Goal: Information Seeking & Learning: Learn about a topic

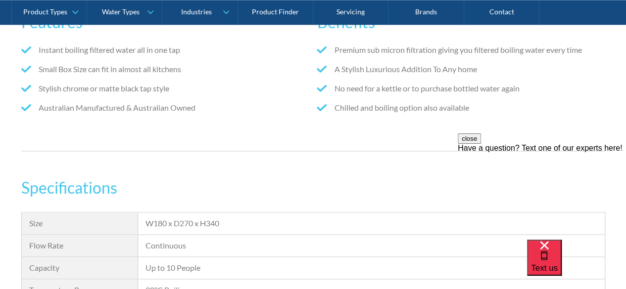
scroll to position [649, 0]
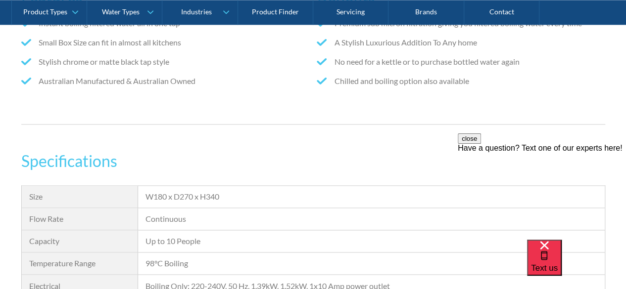
drag, startPoint x: 625, startPoint y: 137, endPoint x: 632, endPoint y: 153, distance: 17.5
click at [625, 153] on html "close Have a question? Text one of our experts here!" at bounding box center [541, 193] width 168 height 119
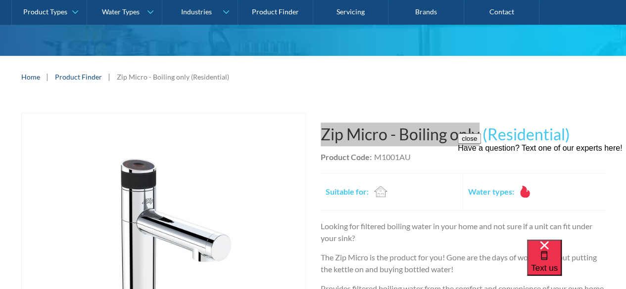
scroll to position [136, 0]
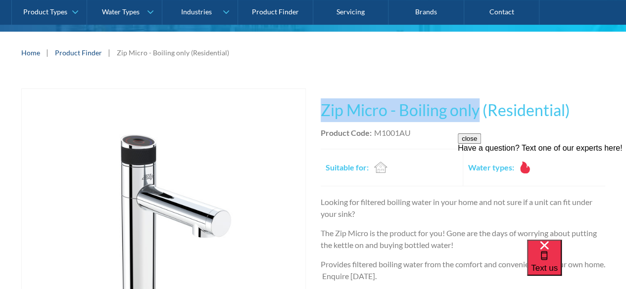
click at [392, 118] on h1 "Zip Micro - Boiling only (Residential)" at bounding box center [462, 110] width 284 height 24
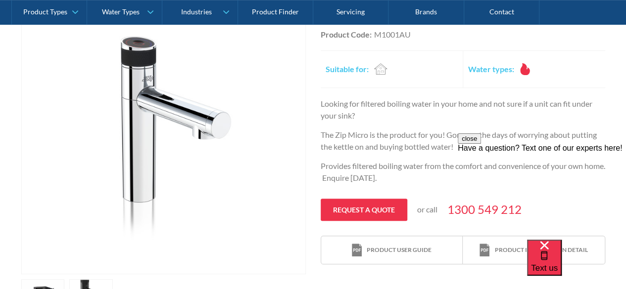
scroll to position [244, 0]
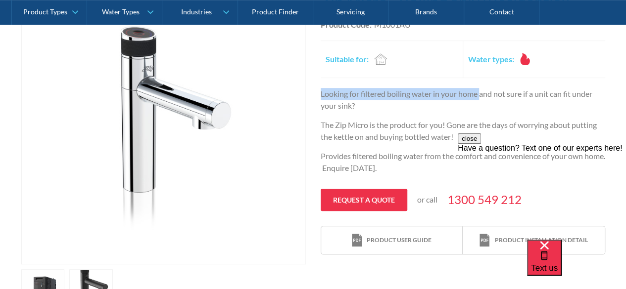
drag, startPoint x: 319, startPoint y: 95, endPoint x: 480, endPoint y: 94, distance: 160.7
click at [480, 94] on div "Play video Fits Most Brands Best Seller No items found. This tap design is incl…" at bounding box center [312, 144] width 583 height 329
copy p "Looking for filtered boiling water in your home"
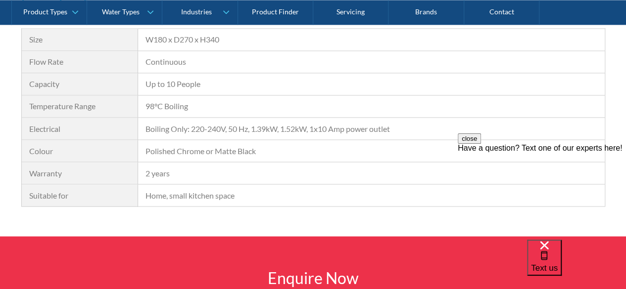
scroll to position [0, 0]
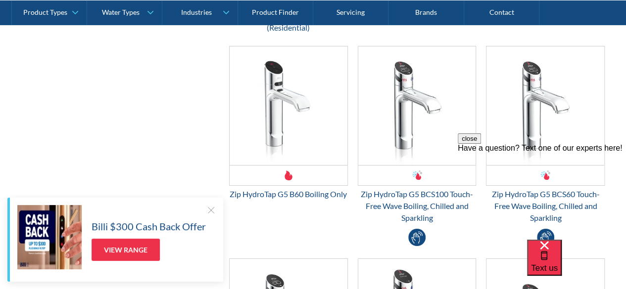
scroll to position [1710, 0]
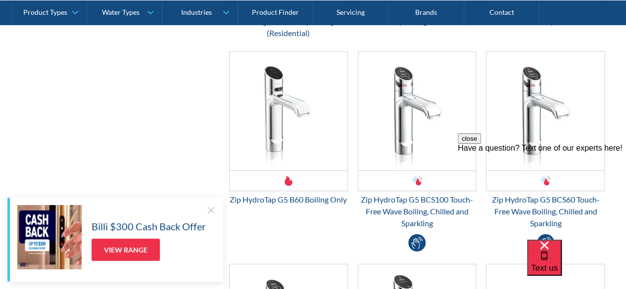
drag, startPoint x: 624, startPoint y: 111, endPoint x: 627, endPoint y: 122, distance: 10.8
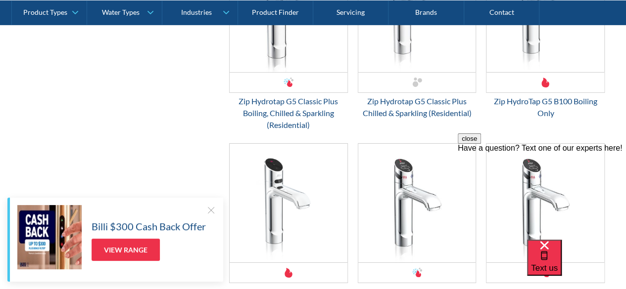
scroll to position [1613, 0]
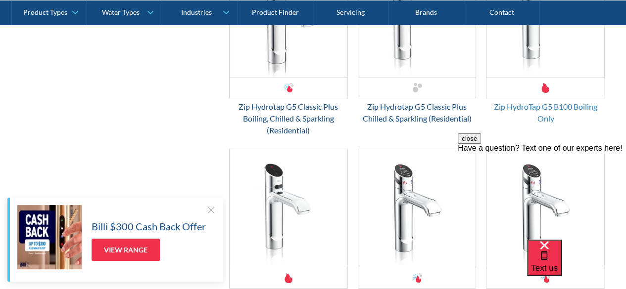
click at [508, 104] on div "Zip HydroTap G5 B100 Boiling Only" at bounding box center [545, 113] width 119 height 24
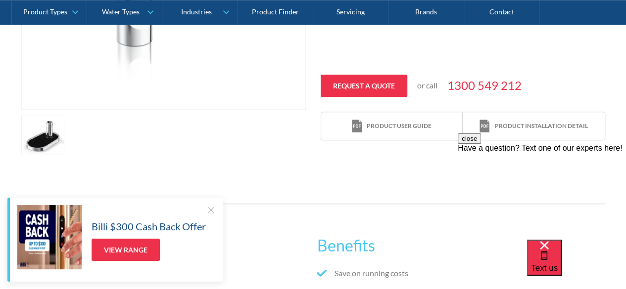
scroll to position [413, 0]
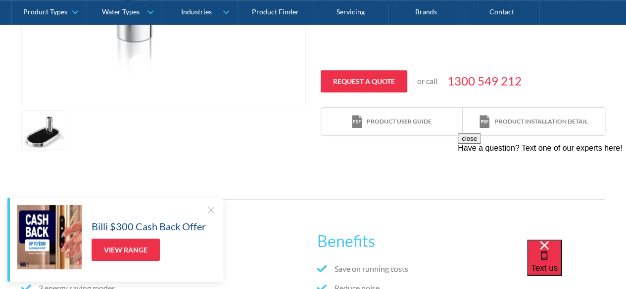
click at [52, 130] on link "open lightbox" at bounding box center [43, 130] width 44 height 40
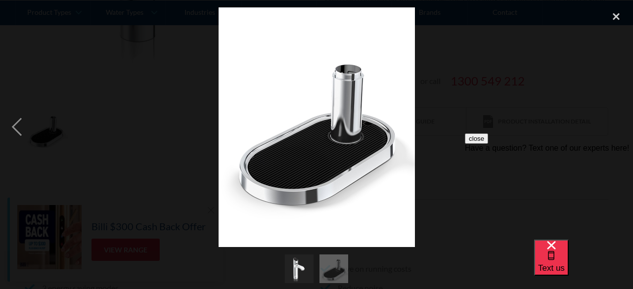
click at [483, 140] on div "close Have a question? Text one of our experts here!" at bounding box center [549, 193] width 168 height 119
click at [15, 134] on div "previous image" at bounding box center [17, 127] width 34 height 243
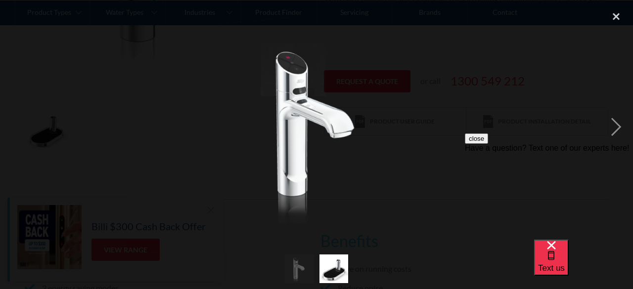
click at [15, 134] on div "previous image" at bounding box center [17, 127] width 34 height 243
click at [624, 113] on div "next image" at bounding box center [616, 127] width 34 height 243
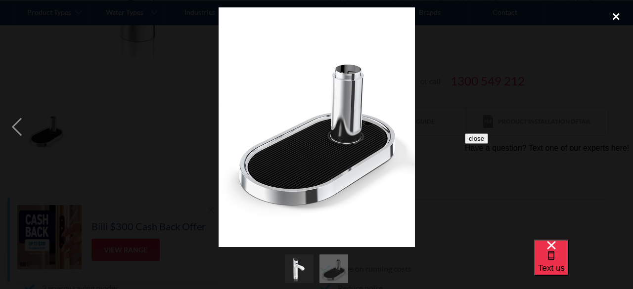
click at [619, 13] on div "close lightbox" at bounding box center [616, 17] width 34 height 22
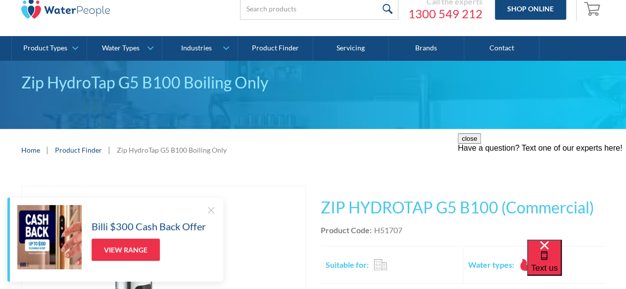
scroll to position [0, 0]
